Goal: Information Seeking & Learning: Check status

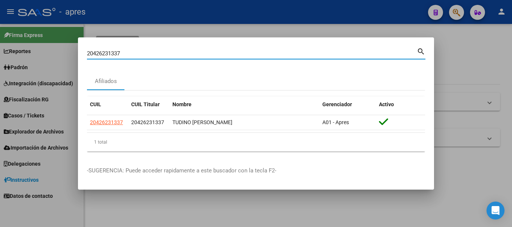
click at [128, 54] on input "20426231337" at bounding box center [252, 53] width 330 height 7
drag, startPoint x: 120, startPoint y: 52, endPoint x: 29, endPoint y: 61, distance: 91.9
click at [29, 61] on div "20426231337 Buscar (apellido, dni, cuil, nro traspaso, cuit, obra social) searc…" at bounding box center [256, 113] width 512 height 227
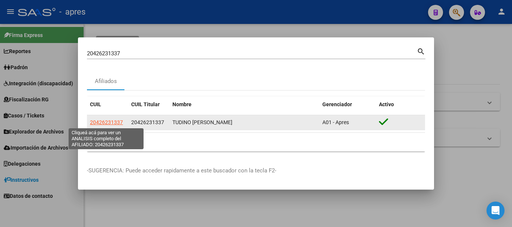
click at [107, 120] on span "20426231337" at bounding box center [106, 123] width 33 height 6
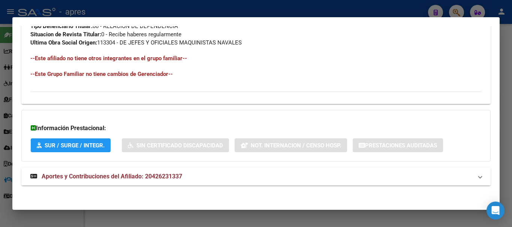
scroll to position [402, 0]
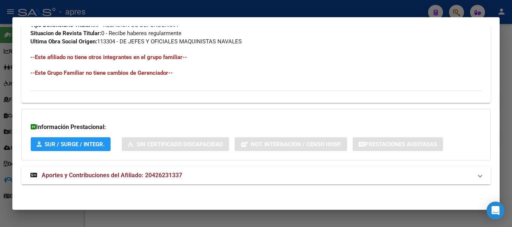
click at [302, 173] on mat-panel-title "Aportes y Contribuciones del Afiliado: 20426231337" at bounding box center [251, 175] width 442 height 9
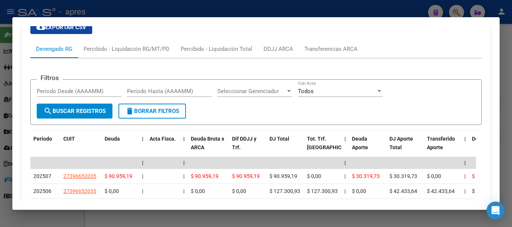
scroll to position [681, 0]
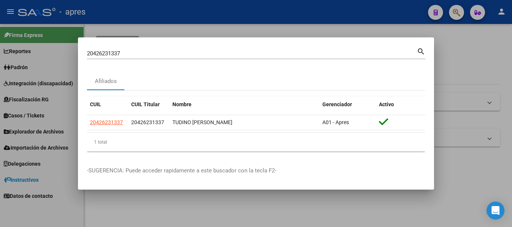
drag, startPoint x: 216, startPoint y: 57, endPoint x: 141, endPoint y: 46, distance: 76.1
click at [141, 46] on mat-dialog-container "20426231337 Buscar (apellido, dni, cuil, nro traspaso, cuit, obra social) searc…" at bounding box center [256, 113] width 356 height 153
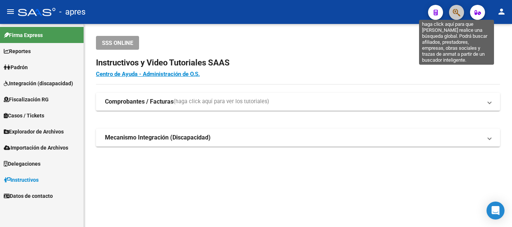
click at [458, 10] on icon "button" at bounding box center [456, 12] width 7 height 9
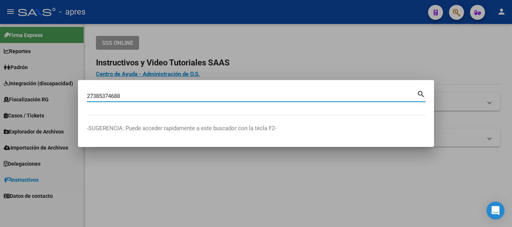
type input "27385374688"
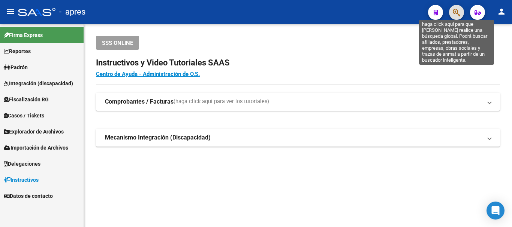
click at [455, 17] on icon "button" at bounding box center [456, 12] width 7 height 9
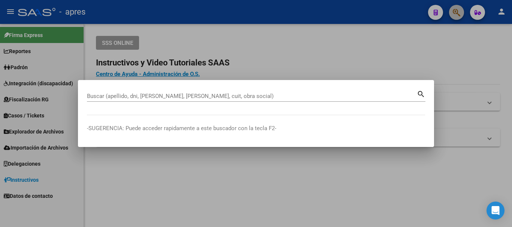
paste input "20410657229"
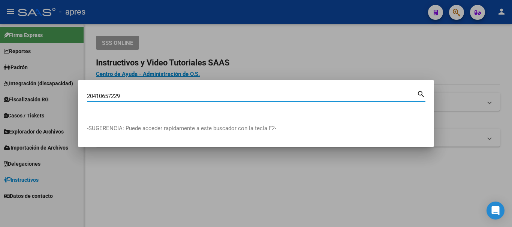
type input "20410657229"
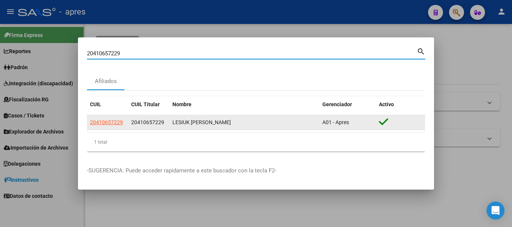
click at [109, 119] on app-link-go-to "20410657229" at bounding box center [106, 122] width 33 height 9
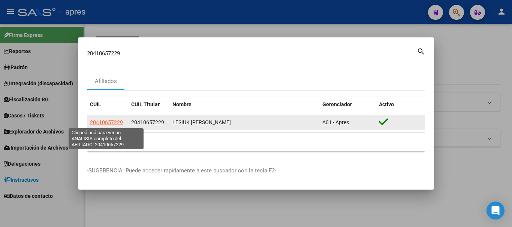
click at [110, 120] on span "20410657229" at bounding box center [106, 123] width 33 height 6
type textarea "20410657229"
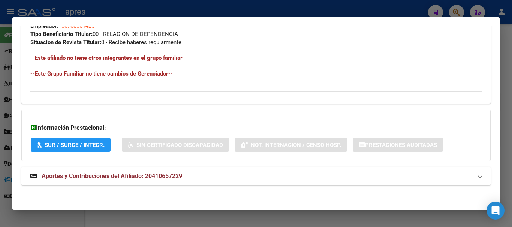
scroll to position [394, 0]
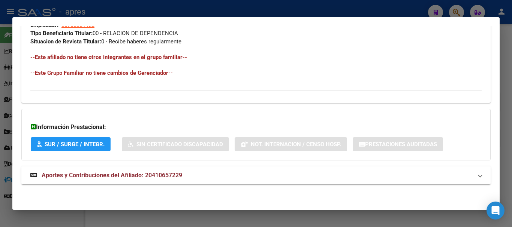
click at [255, 175] on mat-panel-title "Aportes y Contribuciones del Afiliado: 20410657229" at bounding box center [251, 175] width 442 height 9
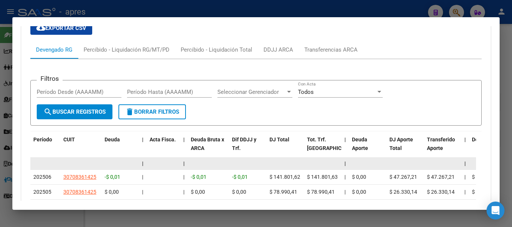
scroll to position [703, 0]
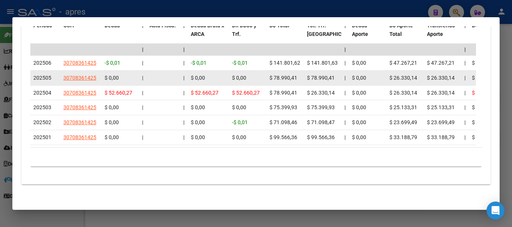
click at [324, 75] on span "$ 78.990,41" at bounding box center [321, 78] width 28 height 6
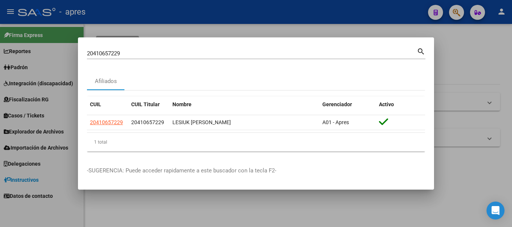
click at [172, 56] on div "20410657229 Buscar (apellido, dni, cuil, [PERSON_NAME], cuit, obra social) sear…" at bounding box center [256, 56] width 338 height 20
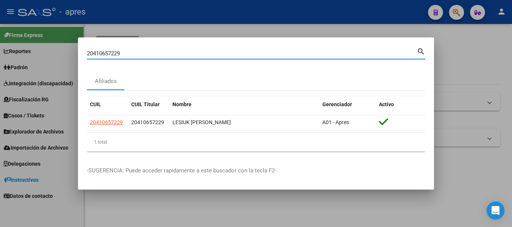
drag, startPoint x: 160, startPoint y: 54, endPoint x: 39, endPoint y: 56, distance: 121.0
click at [39, 56] on div "20410657229 Buscar (apellido, dni, cuil, nro traspaso, cuit, obra social) searc…" at bounding box center [256, 113] width 512 height 227
paste input "7417669383"
type input "27417669383"
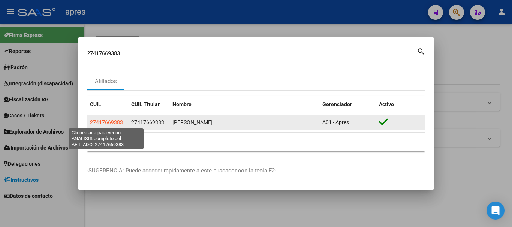
click at [120, 120] on span "27417669383" at bounding box center [106, 123] width 33 height 6
type textarea "27417669383"
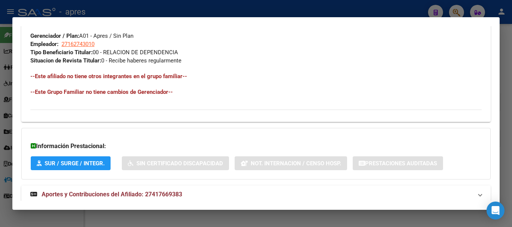
scroll to position [394, 0]
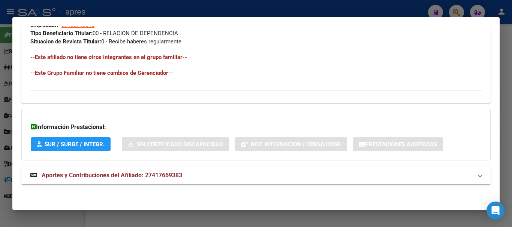
click at [236, 173] on mat-panel-title "Aportes y Contribuciones del Afiliado: 27417669383" at bounding box center [251, 175] width 442 height 9
click at [260, 173] on mat-panel-title "Aportes y Contribuciones del Afiliado: 27417669383" at bounding box center [251, 175] width 442 height 9
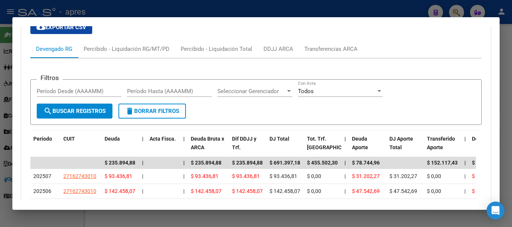
scroll to position [706, 0]
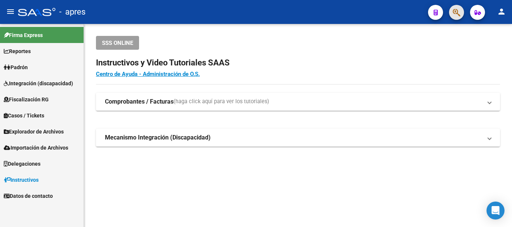
click at [458, 5] on span "button" at bounding box center [456, 12] width 7 height 15
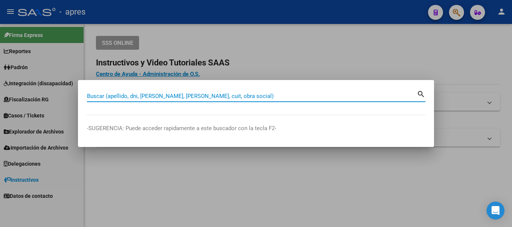
paste input "52428201"
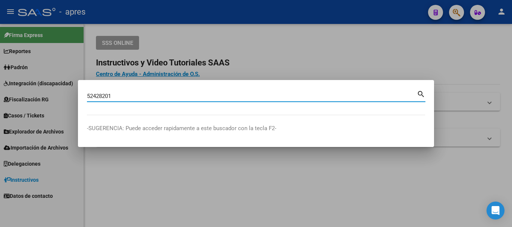
type input "52428201"
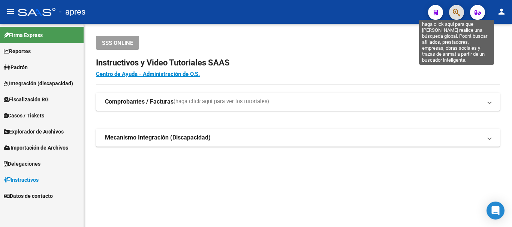
click at [453, 10] on icon "button" at bounding box center [456, 12] width 7 height 9
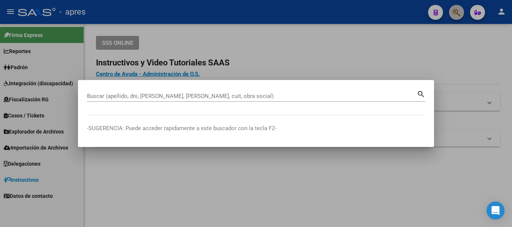
paste input "27417669383"
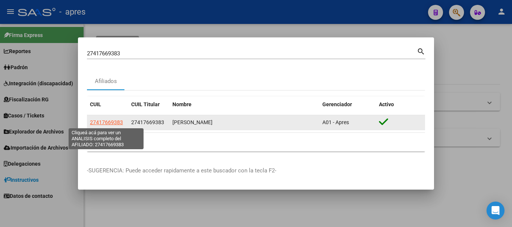
click at [96, 120] on span "27417669383" at bounding box center [106, 123] width 33 height 6
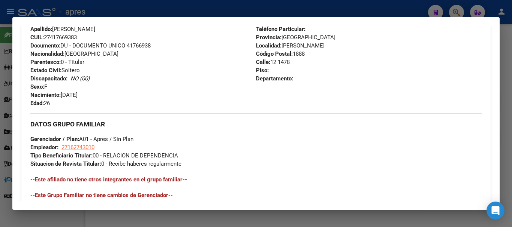
scroll to position [394, 0]
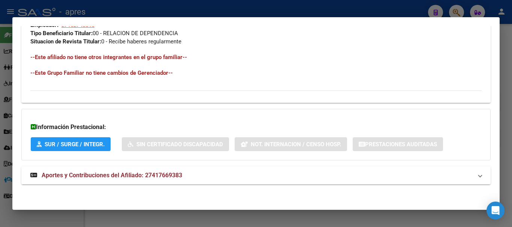
click at [201, 178] on mat-panel-title "Aportes y Contribuciones del Afiliado: 27417669383" at bounding box center [251, 175] width 442 height 9
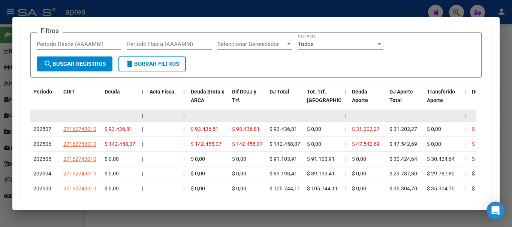
scroll to position [569, 0]
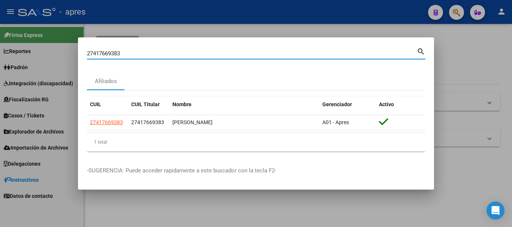
drag, startPoint x: 147, startPoint y: 53, endPoint x: 41, endPoint y: 70, distance: 107.4
click at [41, 70] on div "27417669383 Buscar (apellido, dni, cuil, nro traspaso, cuit, obra social) searc…" at bounding box center [256, 113] width 512 height 227
paste input "27666155"
type input "27276661553"
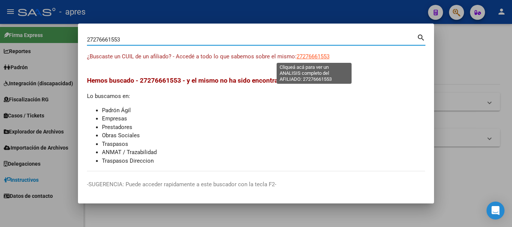
click at [311, 56] on span "27276661553" at bounding box center [312, 56] width 33 height 7
type textarea "27276661553"
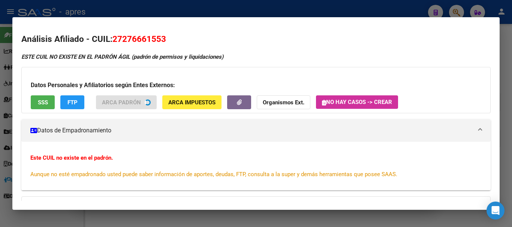
click at [48, 102] on button "SSS" at bounding box center [43, 103] width 24 height 14
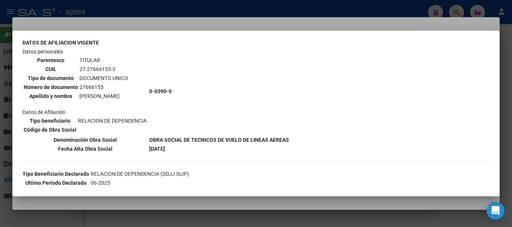
scroll to position [37, 0]
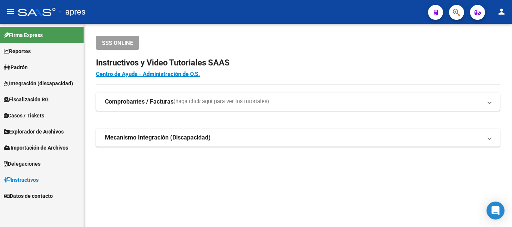
click at [458, 7] on span "button" at bounding box center [456, 12] width 7 height 15
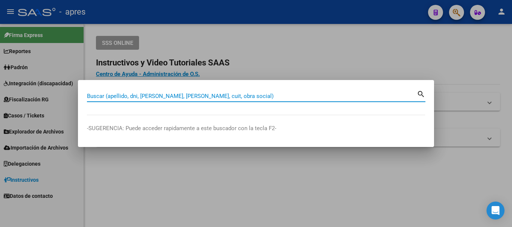
paste input "27430834830"
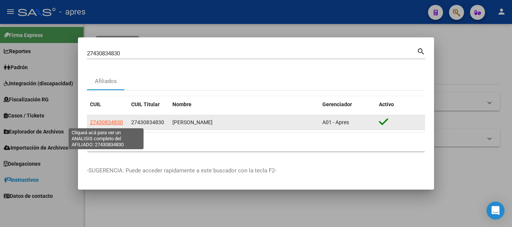
click at [99, 122] on span "27430834830" at bounding box center [106, 123] width 33 height 6
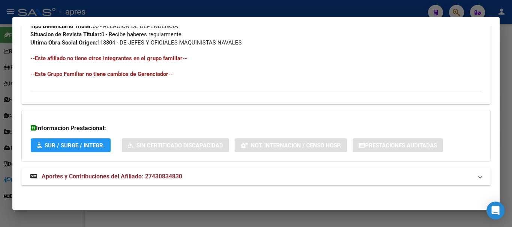
scroll to position [402, 0]
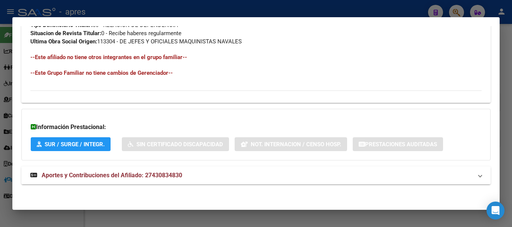
click at [277, 178] on mat-panel-title "Aportes y Contribuciones del Afiliado: 27430834830" at bounding box center [251, 175] width 442 height 9
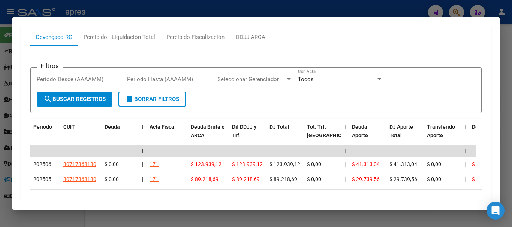
scroll to position [650, 0]
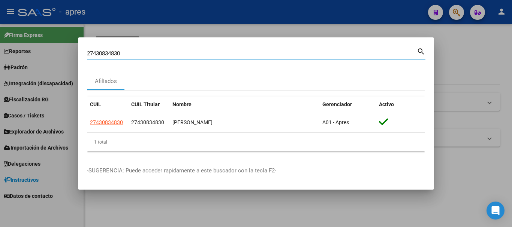
drag, startPoint x: 176, startPoint y: 53, endPoint x: 60, endPoint y: 55, distance: 116.2
click at [60, 55] on div "27430834830 Buscar (apellido, dni, cuil, nro traspaso, cuit, obra social) searc…" at bounding box center [256, 113] width 512 height 227
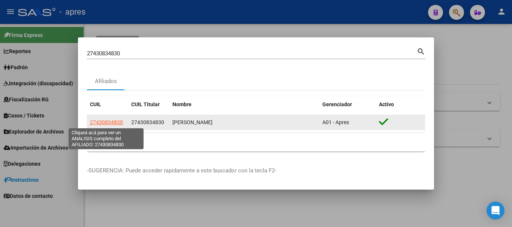
click at [105, 123] on span "27430834830" at bounding box center [106, 123] width 33 height 6
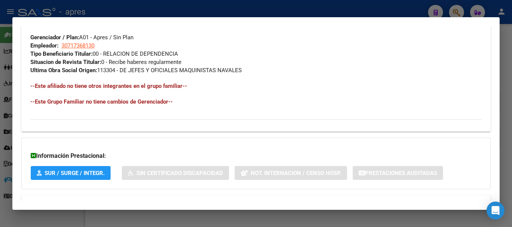
scroll to position [402, 0]
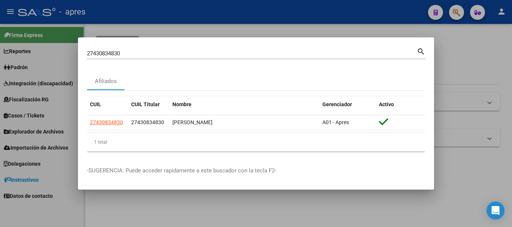
drag, startPoint x: 231, startPoint y: 48, endPoint x: 233, endPoint y: 56, distance: 7.6
click at [232, 51] on div "27430834830 Buscar (apellido, dni, cuil, nro traspaso, cuit, obra social)" at bounding box center [252, 53] width 330 height 11
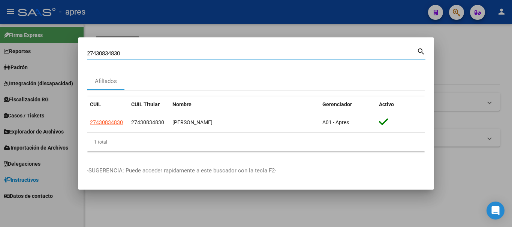
drag, startPoint x: 190, startPoint y: 49, endPoint x: 52, endPoint y: 57, distance: 137.7
click at [52, 57] on div "27430834830 Buscar (apellido, dni, cuil, nro traspaso, cuit, obra social) searc…" at bounding box center [256, 113] width 512 height 227
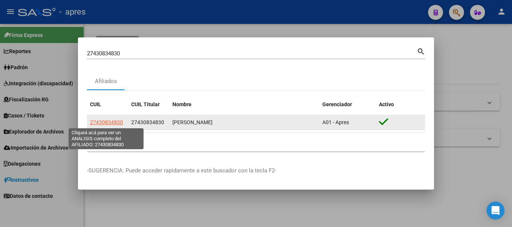
click at [117, 123] on span "27430834830" at bounding box center [106, 123] width 33 height 6
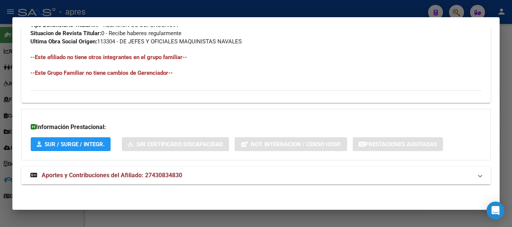
click at [312, 173] on mat-panel-title "Aportes y Contribuciones del Afiliado: 27430834830" at bounding box center [251, 175] width 442 height 9
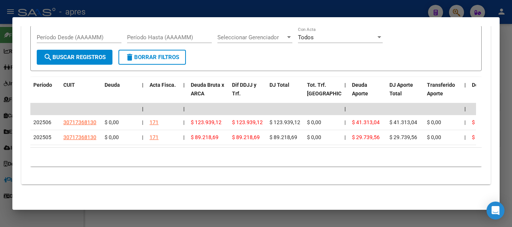
scroll to position [650, 0]
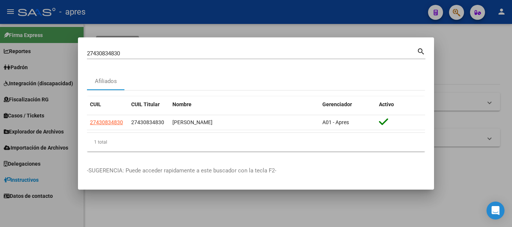
click at [202, 57] on div "27430834830 Buscar (apellido, dni, cuil, nro traspaso, cuit, obra social)" at bounding box center [252, 53] width 330 height 11
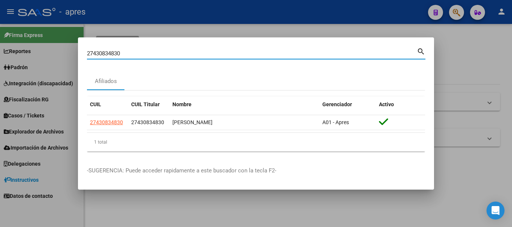
drag, startPoint x: 195, startPoint y: 53, endPoint x: 21, endPoint y: 86, distance: 177.7
click at [21, 86] on div "27430834830 Buscar (apellido, dni, cuil, nro traspaso, cuit, obra social) searc…" at bounding box center [256, 113] width 512 height 227
paste input "394931654"
type input "27394931654"
